Goal: Information Seeking & Learning: Learn about a topic

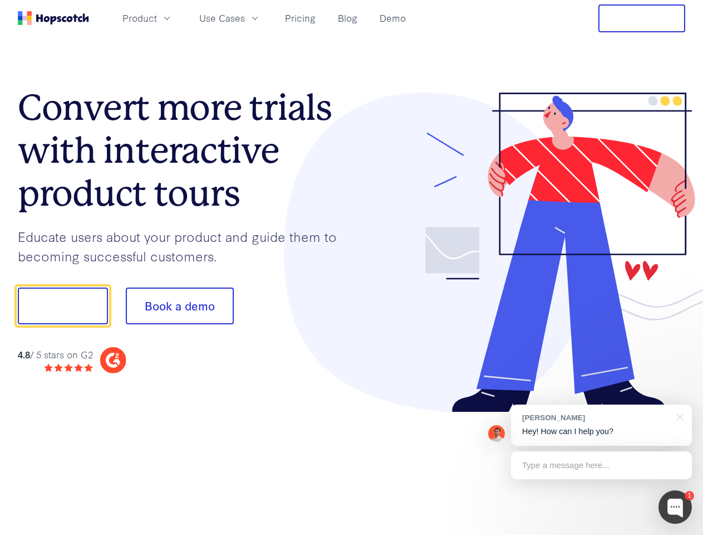
click at [352, 267] on div at bounding box center [519, 252] width 334 height 320
click at [157, 18] on span "Product" at bounding box center [140, 18] width 35 height 14
click at [245, 18] on span "Use Cases" at bounding box center [222, 18] width 46 height 14
click at [642, 18] on button "Free Trial" at bounding box center [642, 18] width 87 height 28
click at [62, 306] on button "Show me!" at bounding box center [63, 305] width 90 height 37
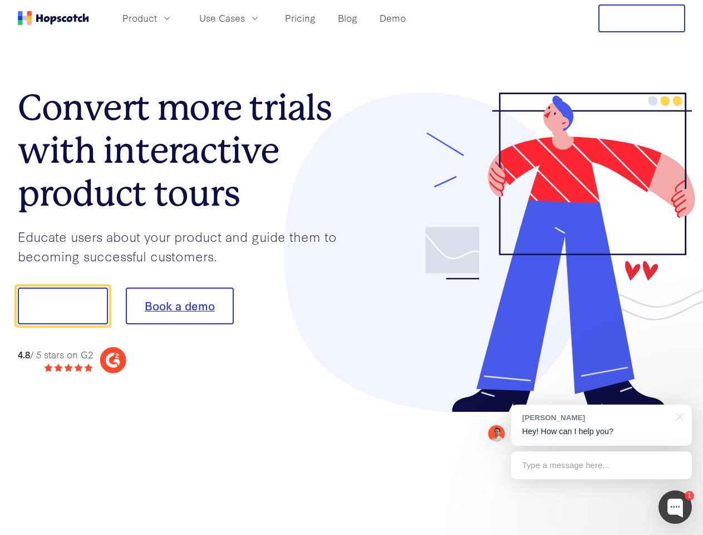
click at [179, 306] on button "Book a demo" at bounding box center [180, 305] width 108 height 37
click at [676, 507] on div at bounding box center [675, 506] width 33 height 33
click at [602, 425] on div "[PERSON_NAME] Hey! How can I help you?" at bounding box center [601, 424] width 181 height 41
click at [678, 416] on div at bounding box center [587, 305] width 209 height 372
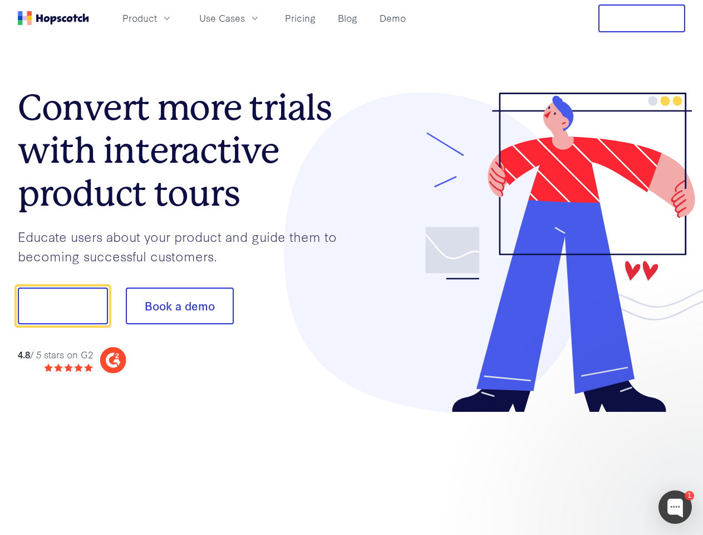
click at [602, 465] on div at bounding box center [587, 305] width 209 height 372
